Goal: Information Seeking & Learning: Learn about a topic

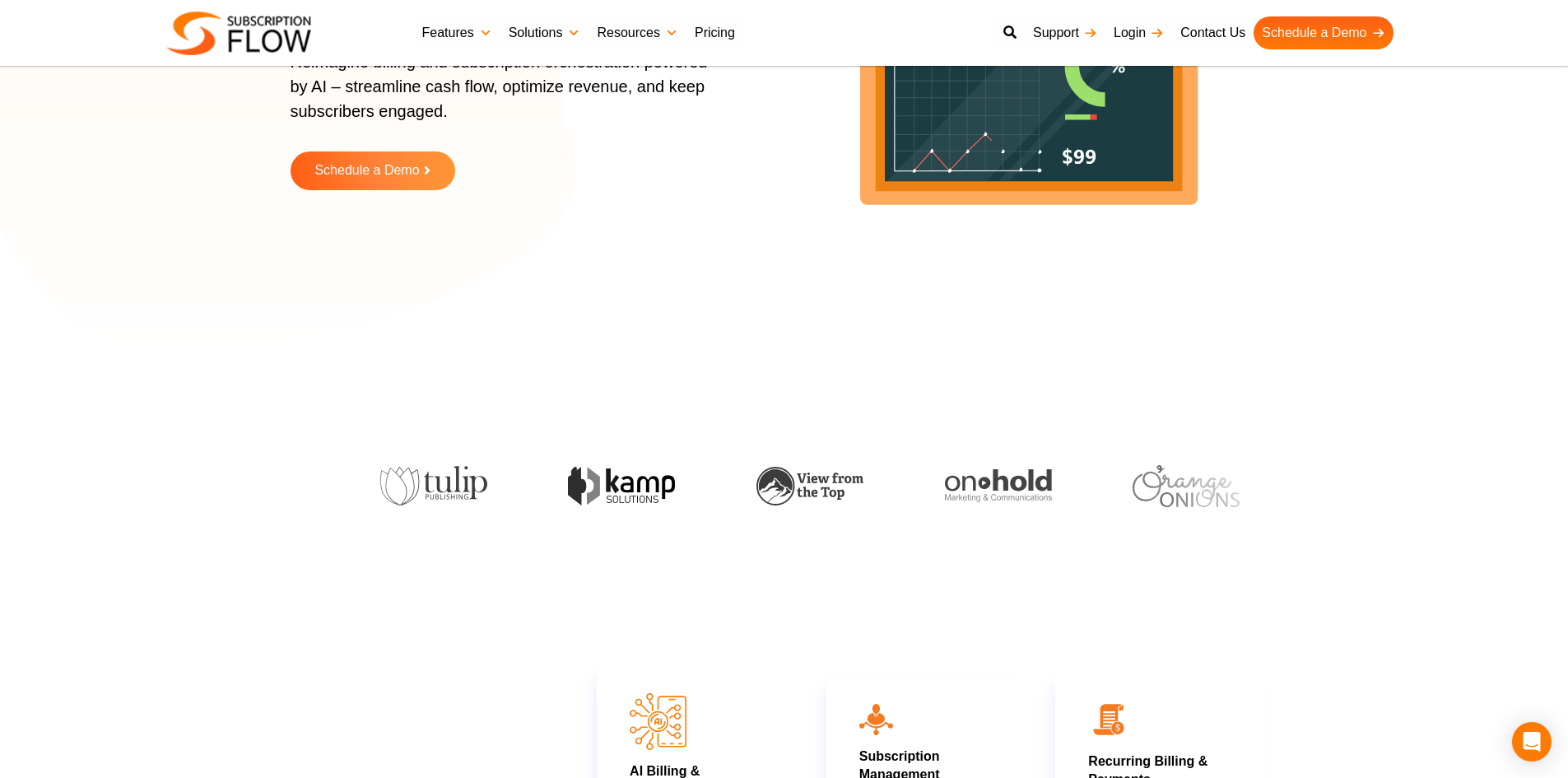
scroll to position [247, 0]
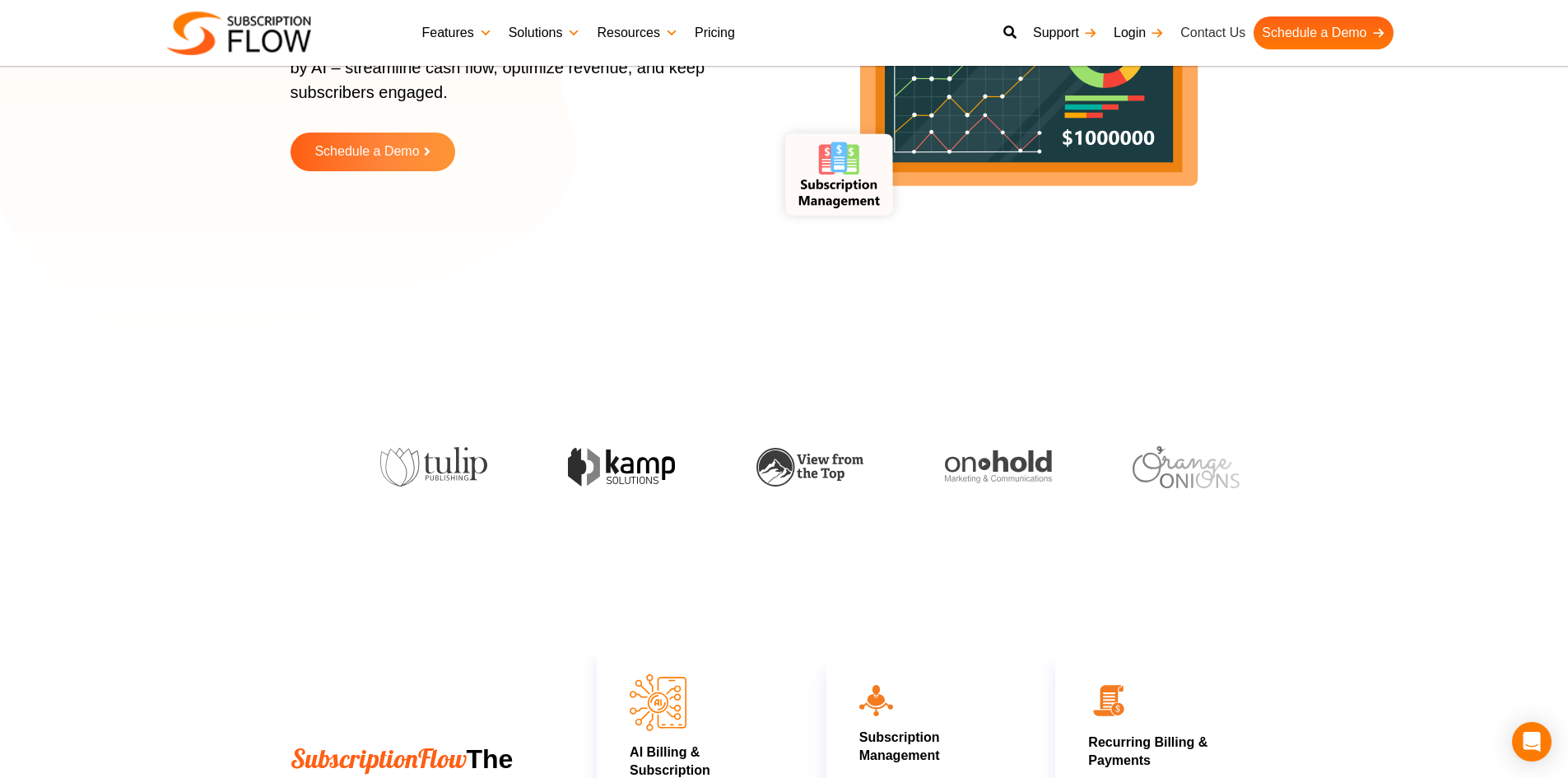
click at [1235, 31] on link "Contact Us" at bounding box center [1213, 33] width 81 height 33
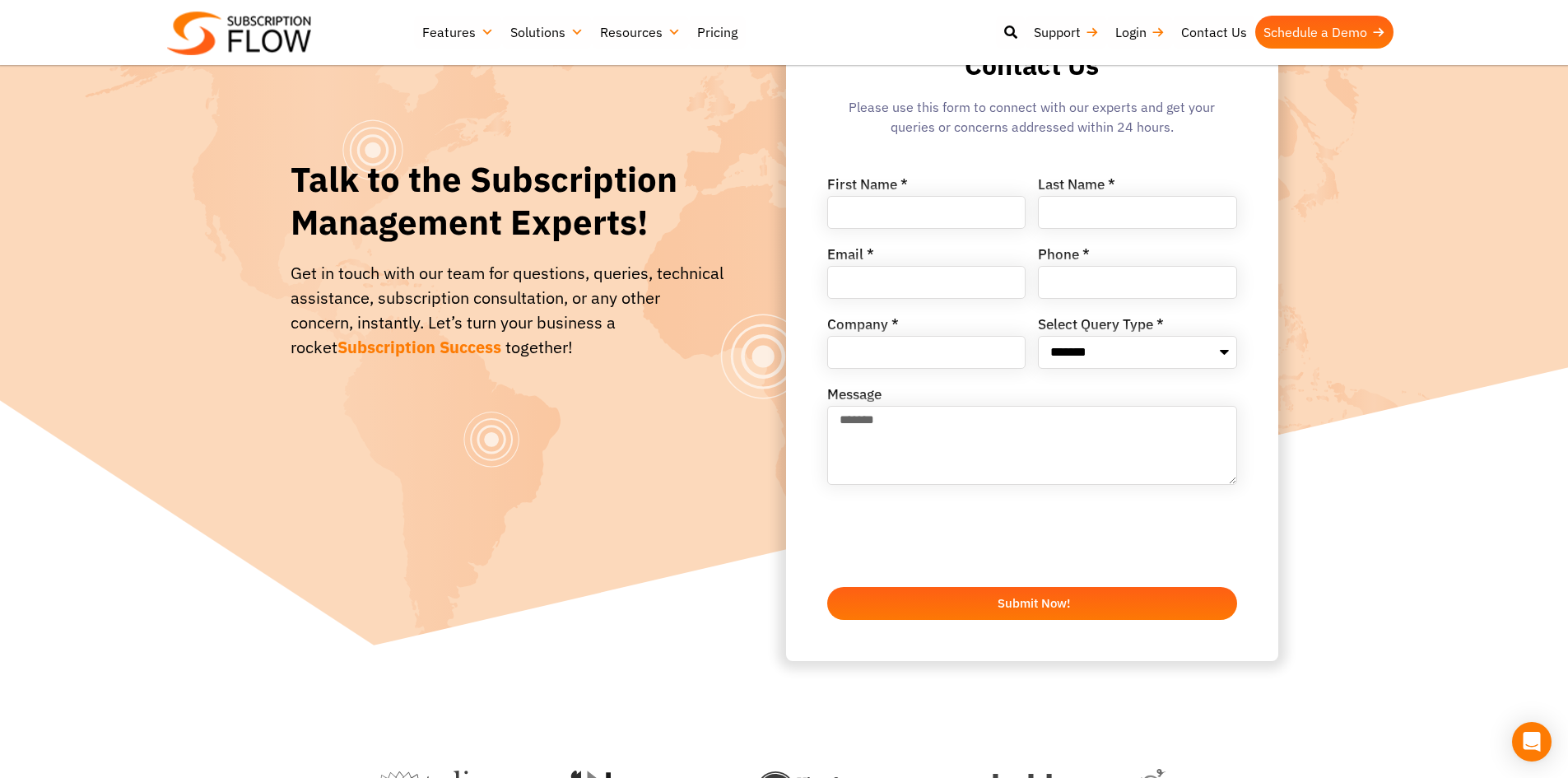
scroll to position [82, 0]
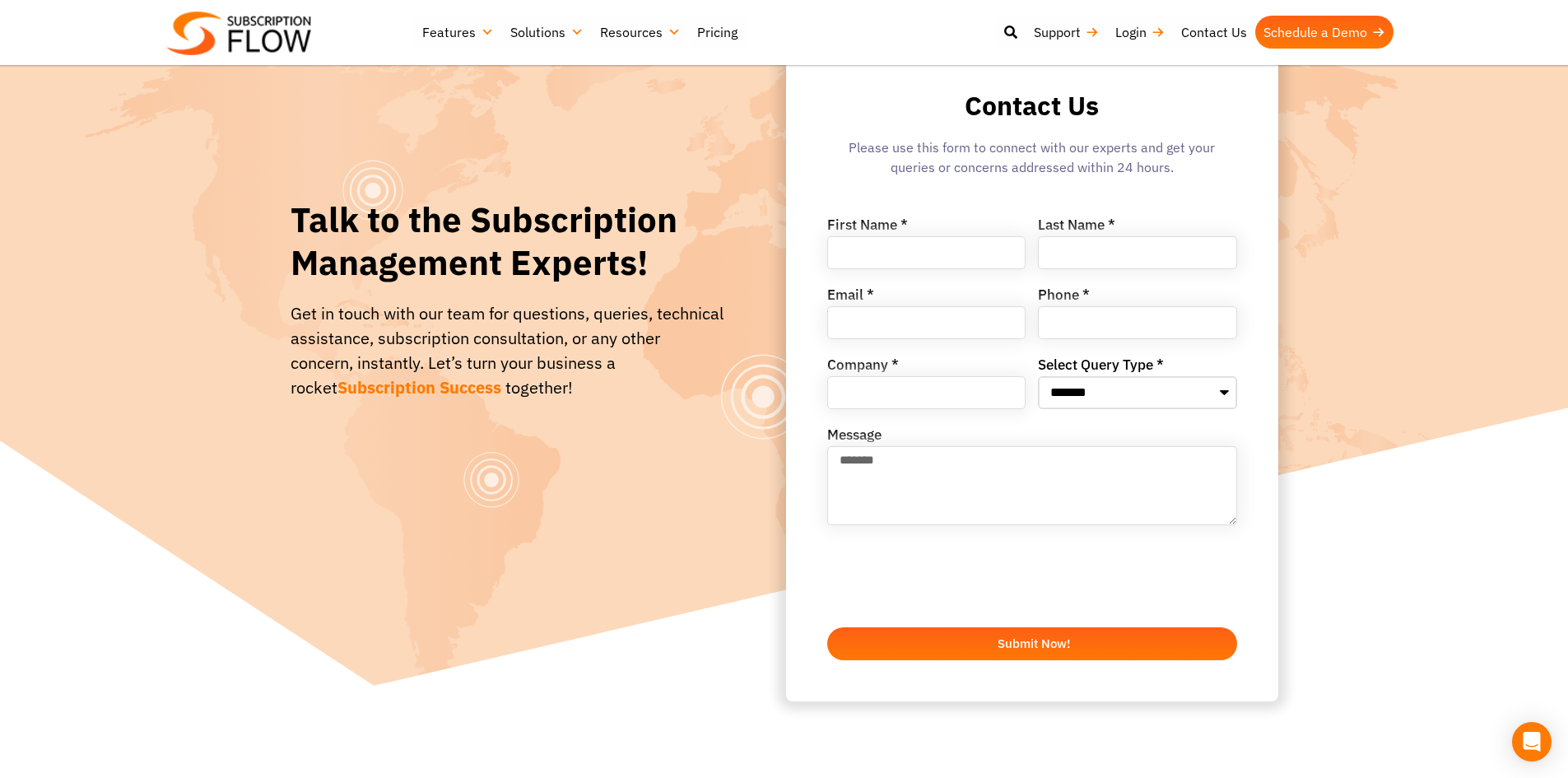
click at [1092, 381] on select "**********" at bounding box center [1137, 393] width 199 height 33
click at [1093, 382] on select "**********" at bounding box center [1137, 393] width 199 height 33
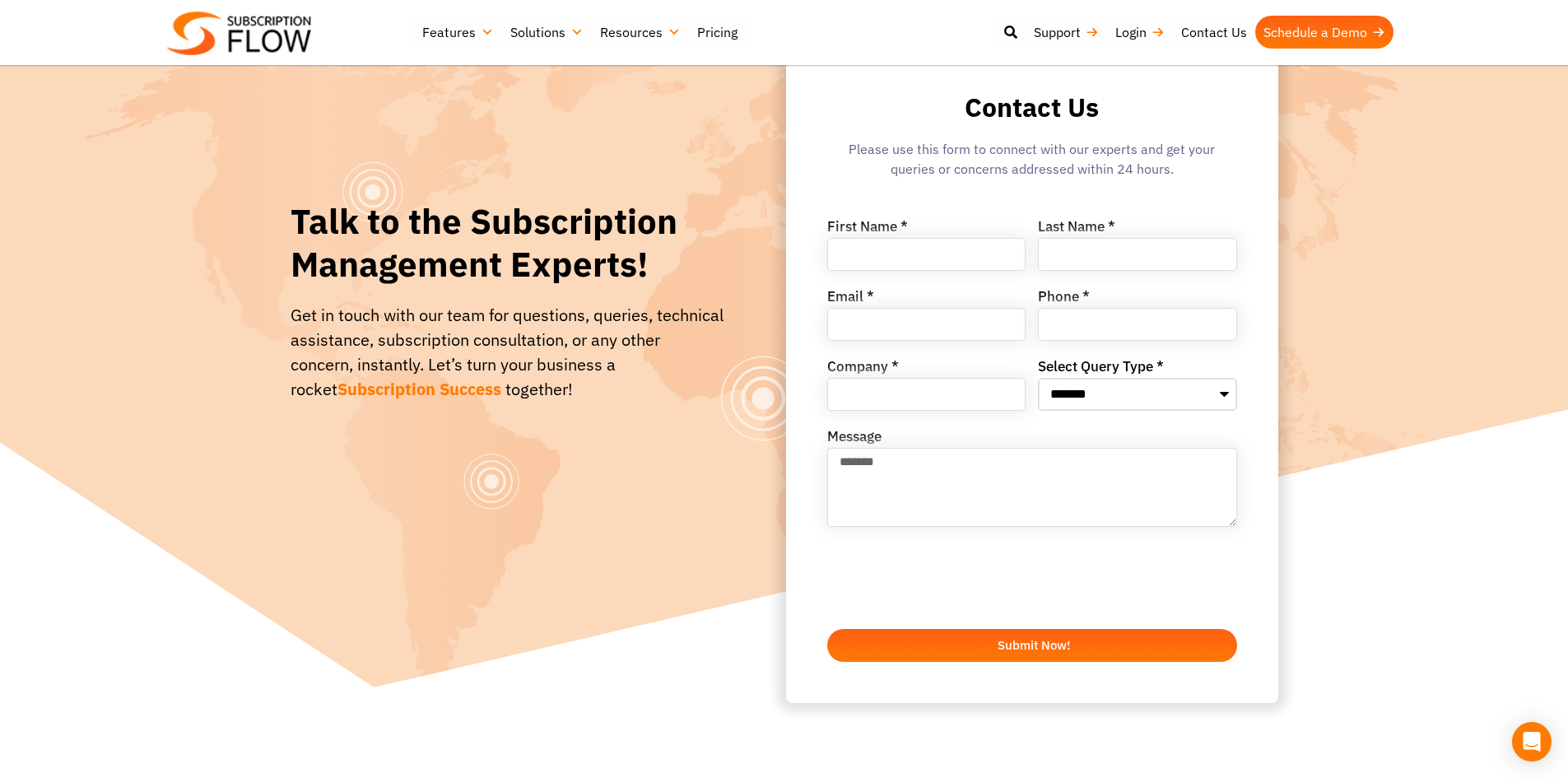
scroll to position [0, 0]
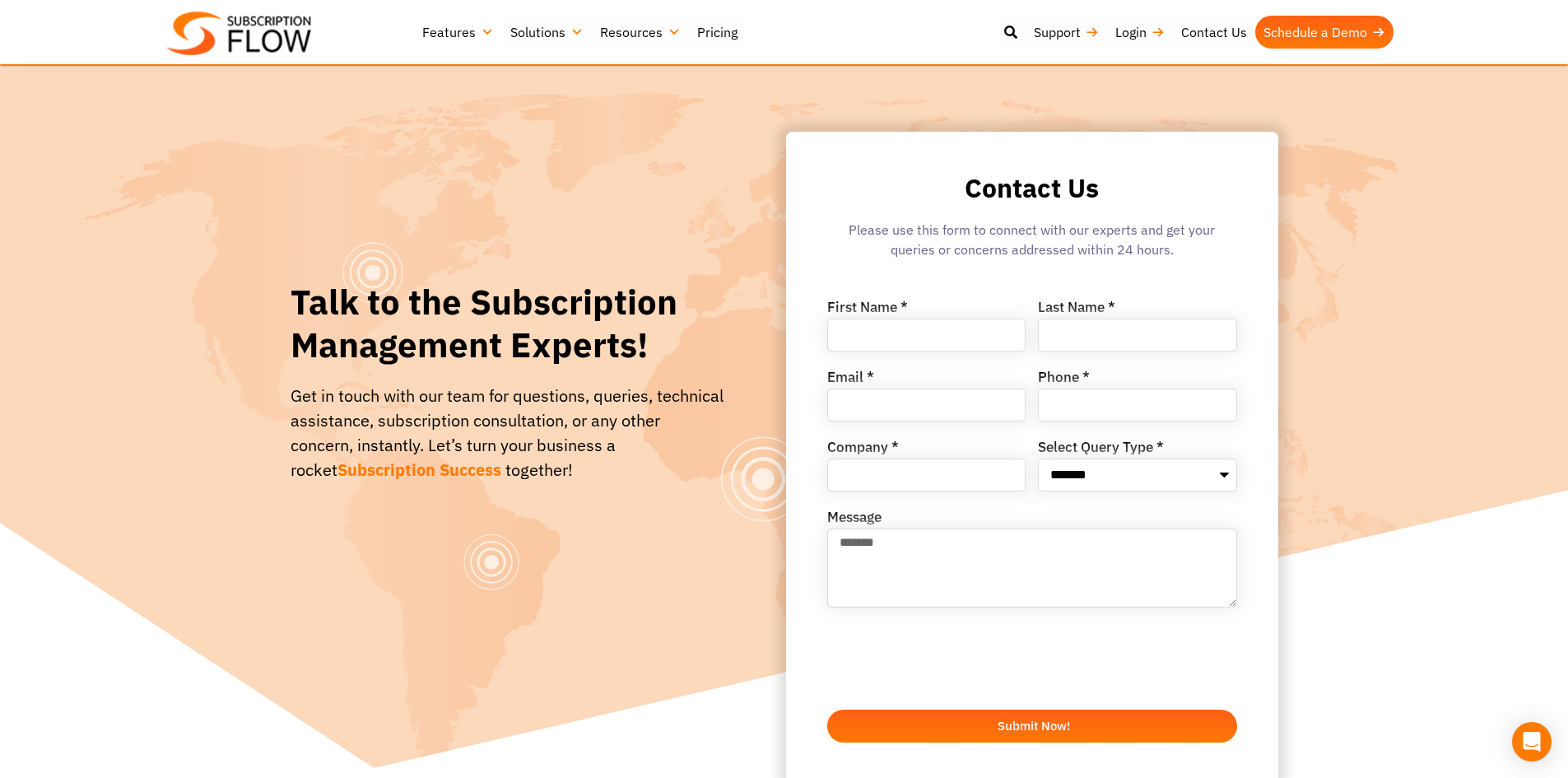
click at [463, 37] on link "Features" at bounding box center [458, 32] width 88 height 33
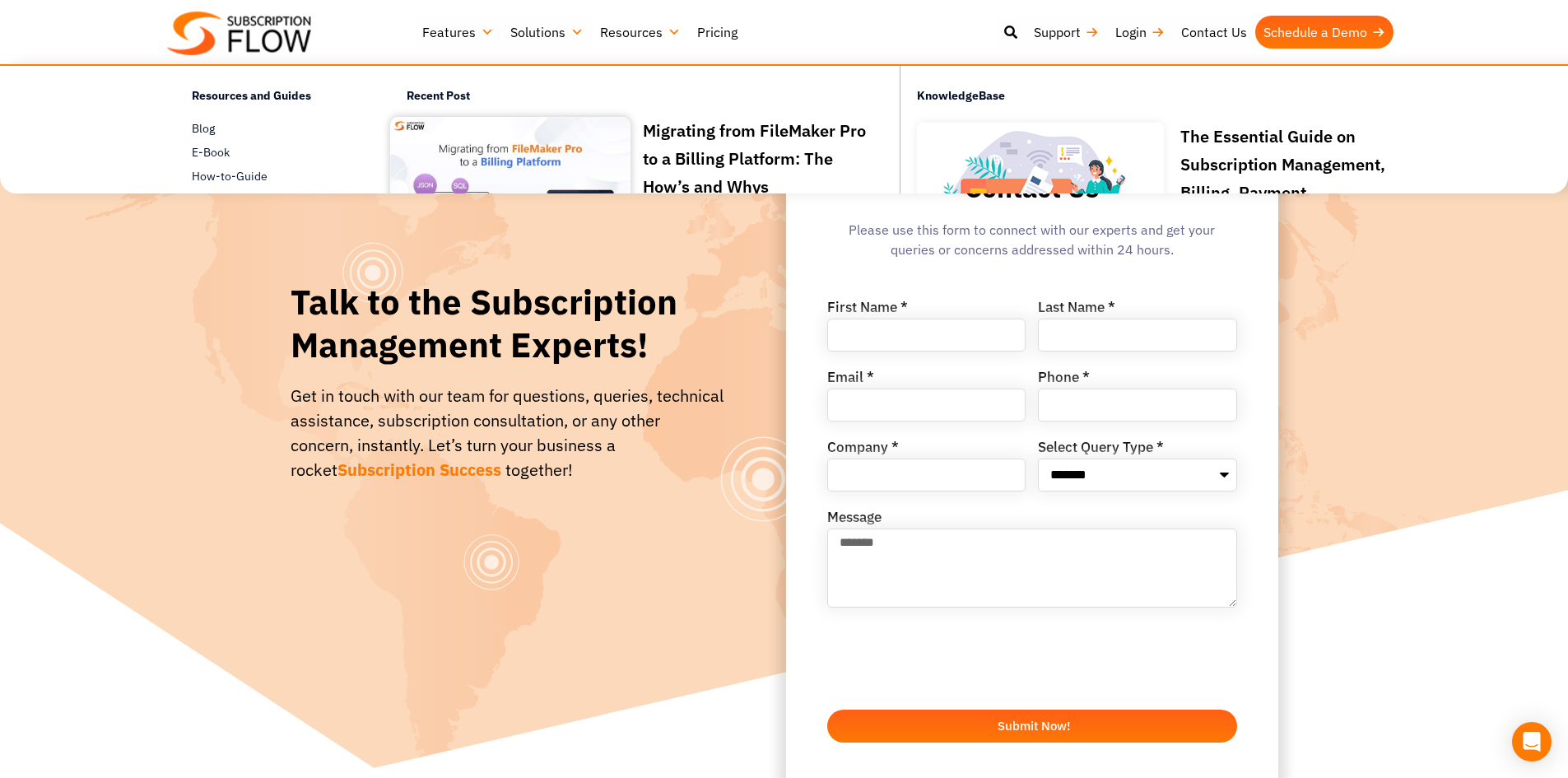
click at [696, 29] on link "Pricing" at bounding box center [717, 32] width 56 height 33
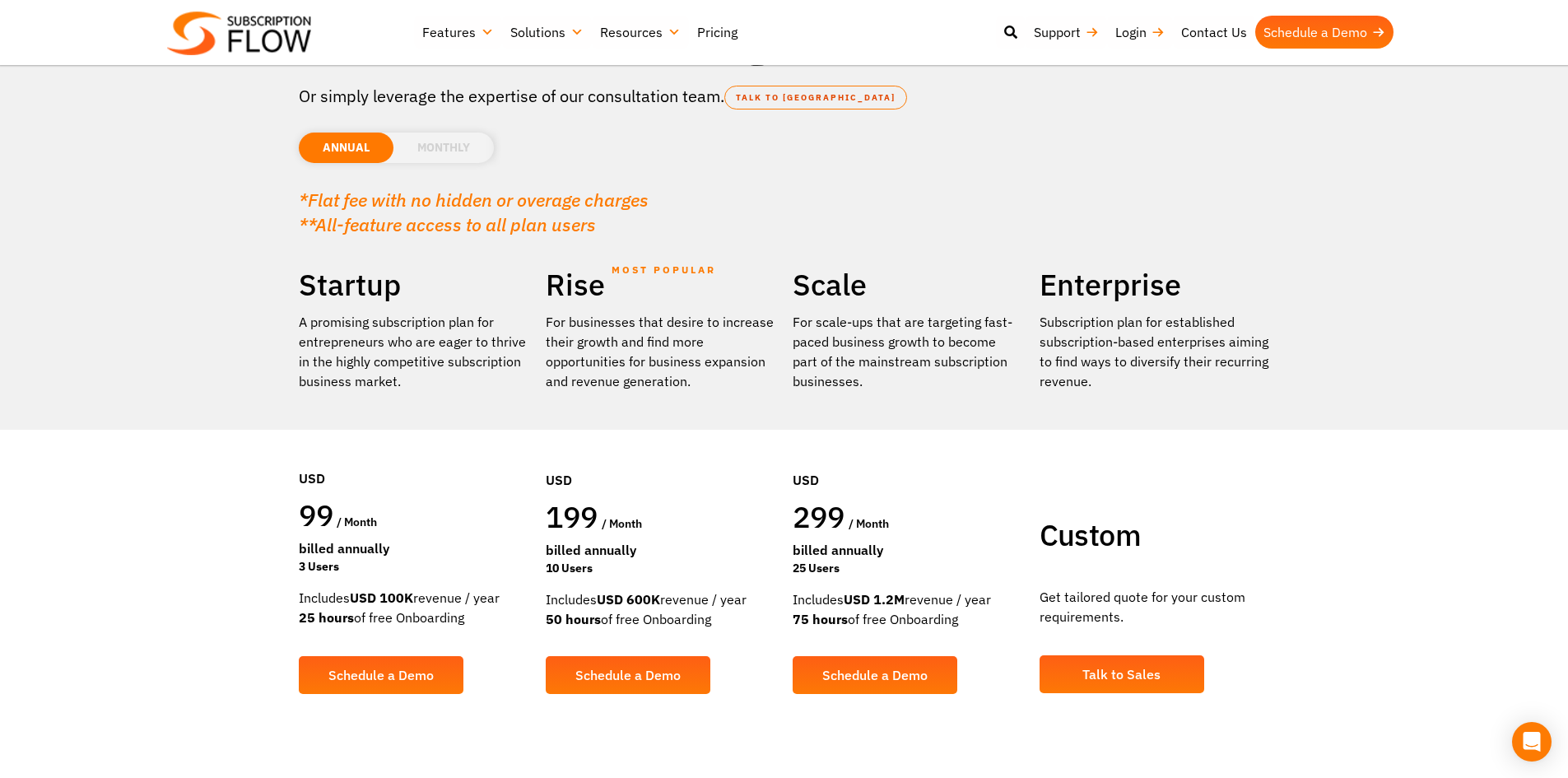
scroll to position [247, 0]
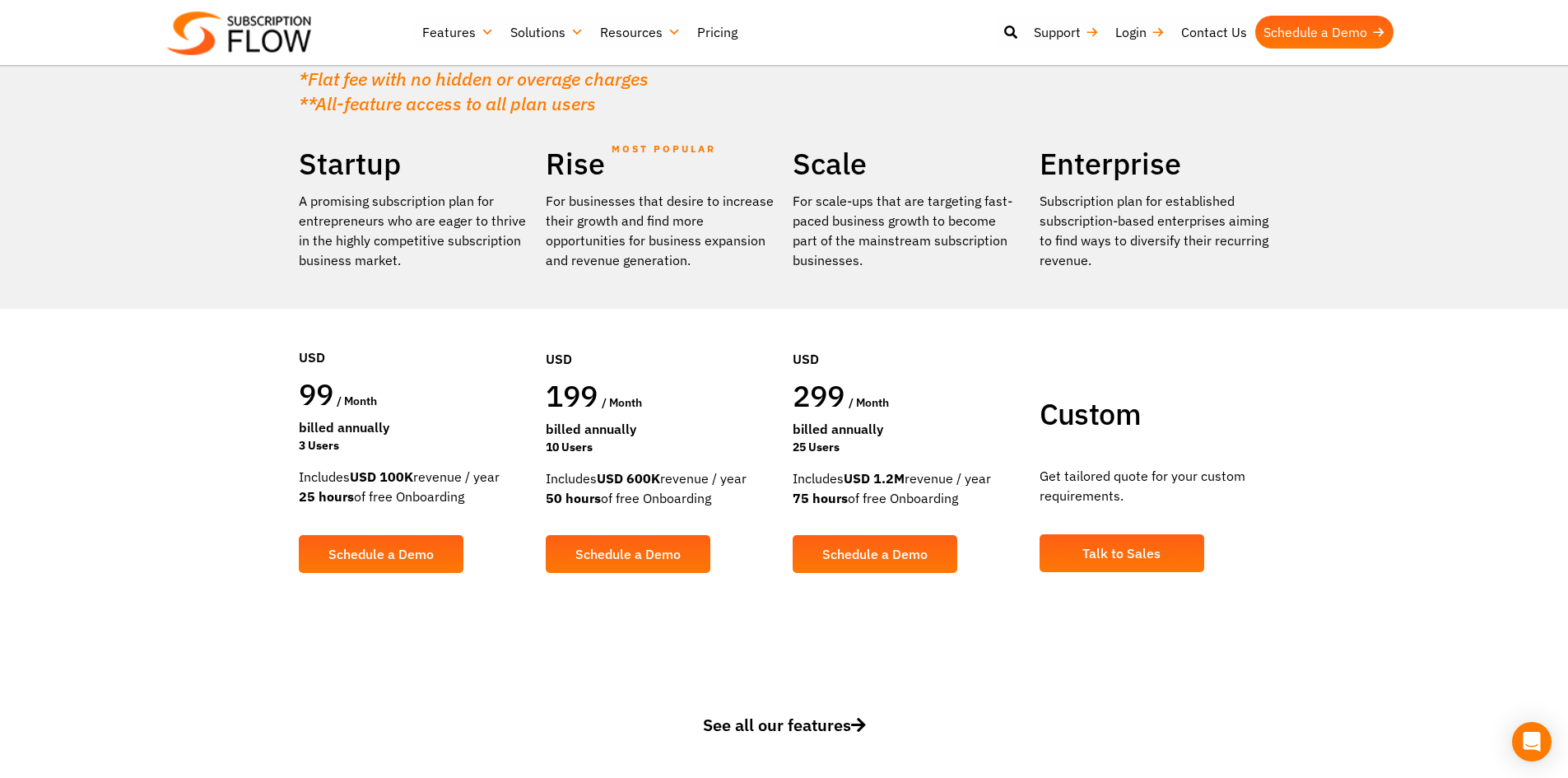
click at [314, 446] on div "3 Users" at bounding box center [413, 446] width 230 height 18
drag, startPoint x: 297, startPoint y: 448, endPoint x: 736, endPoint y: 455, distance: 439.1
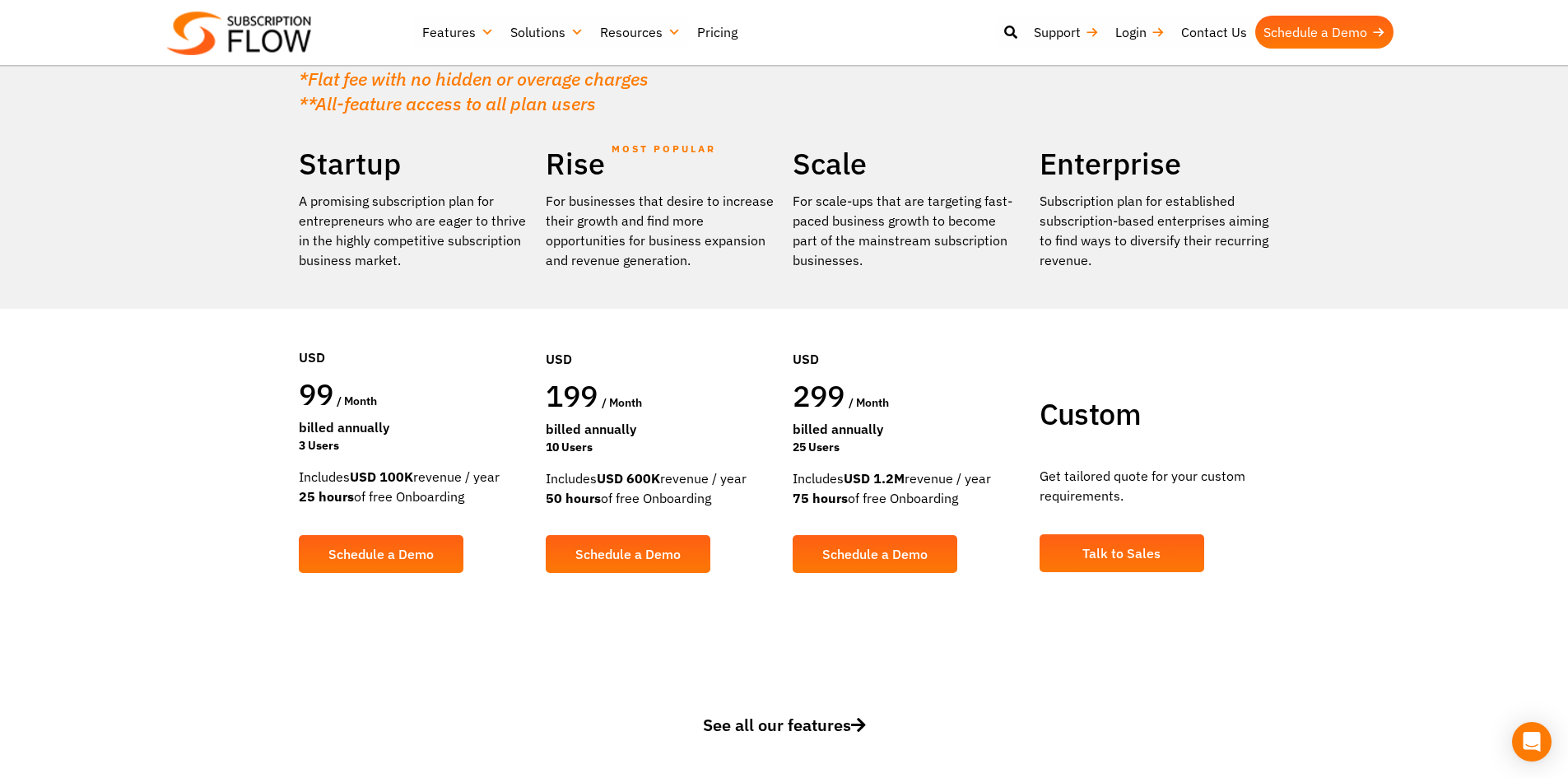
drag, startPoint x: 843, startPoint y: 450, endPoint x: 771, endPoint y: 447, distance: 72.1
drag, startPoint x: 594, startPoint y: 447, endPoint x: 496, endPoint y: 451, distance: 98.1
